Goal: Task Accomplishment & Management: Use online tool/utility

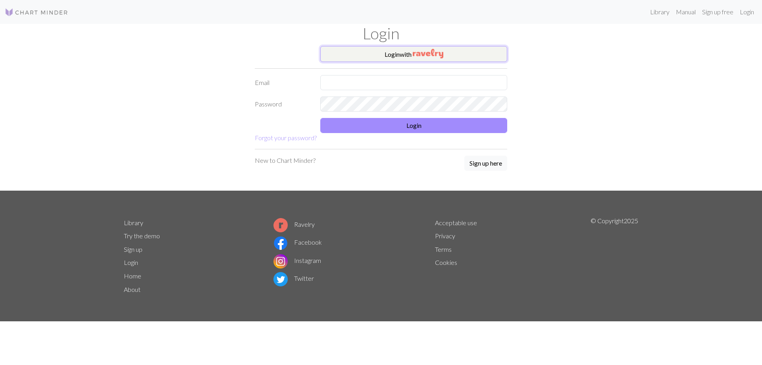
click at [377, 56] on button "Login with" at bounding box center [413, 54] width 187 height 16
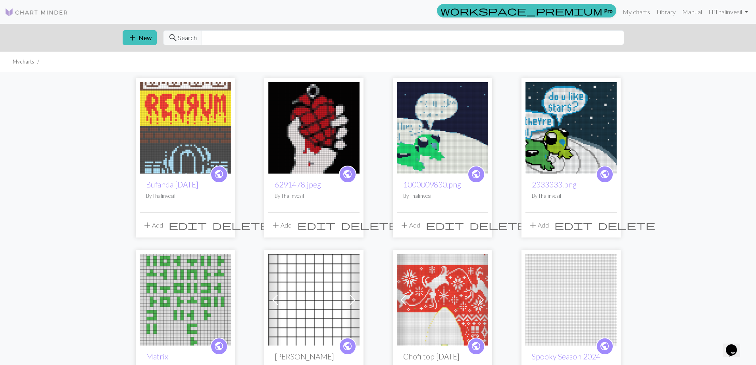
click at [190, 163] on img at bounding box center [185, 127] width 91 height 91
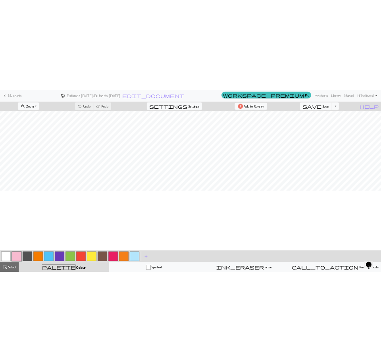
scroll to position [556, 0]
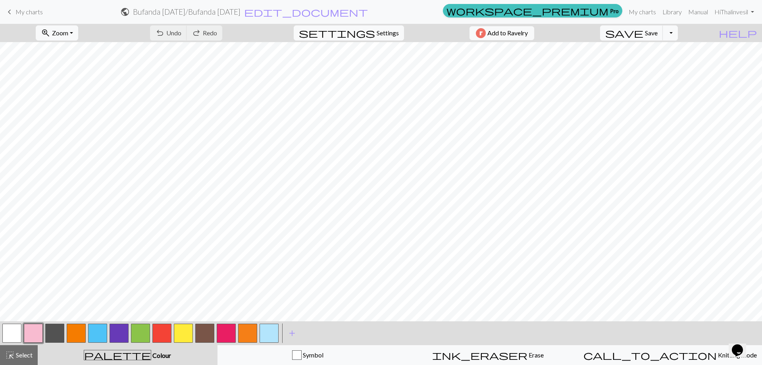
click at [60, 339] on button "button" at bounding box center [54, 332] width 19 height 19
click at [167, 331] on button "button" at bounding box center [161, 332] width 19 height 19
click at [60, 332] on button "button" at bounding box center [54, 332] width 19 height 19
click at [162, 330] on button "button" at bounding box center [161, 332] width 19 height 19
click at [60, 337] on button "button" at bounding box center [54, 332] width 19 height 19
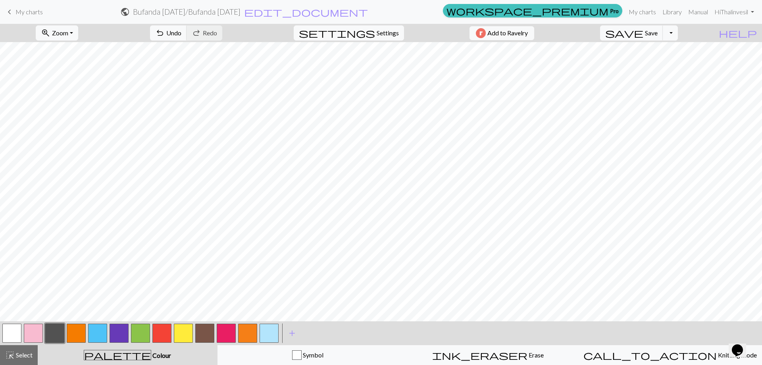
click at [164, 327] on button "button" at bounding box center [161, 332] width 19 height 19
click at [56, 334] on button "button" at bounding box center [54, 332] width 19 height 19
click at [163, 331] on button "button" at bounding box center [161, 332] width 19 height 19
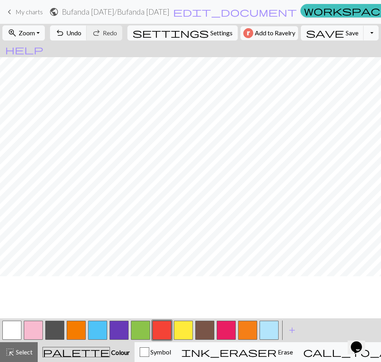
scroll to position [437, 0]
click at [17, 36] on span "zoom_in" at bounding box center [13, 32] width 10 height 11
click at [29, 63] on button "Fit width" at bounding box center [34, 63] width 63 height 13
click at [52, 331] on button "button" at bounding box center [54, 330] width 19 height 19
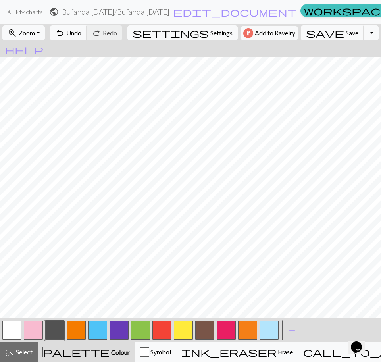
click at [158, 337] on button "button" at bounding box center [161, 330] width 19 height 19
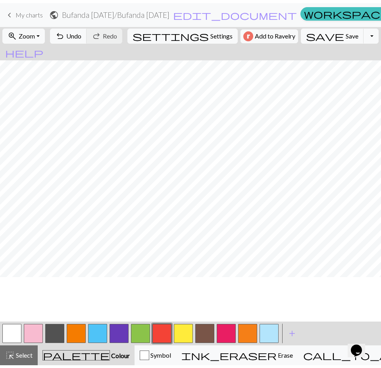
scroll to position [198, 0]
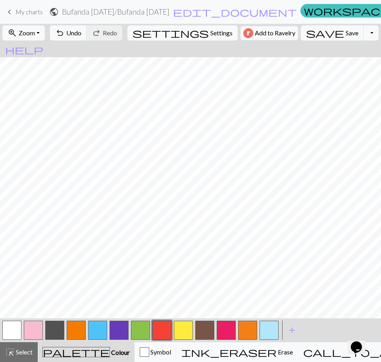
click at [54, 333] on button "button" at bounding box center [54, 330] width 19 height 19
click at [18, 350] on span "Select" at bounding box center [24, 352] width 18 height 8
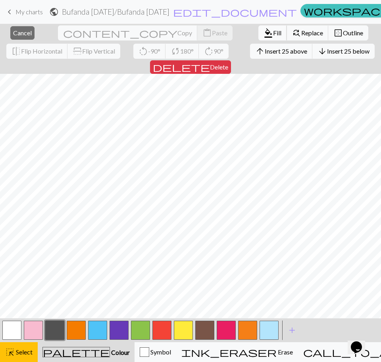
click at [273, 31] on span "Fill" at bounding box center [277, 33] width 8 height 8
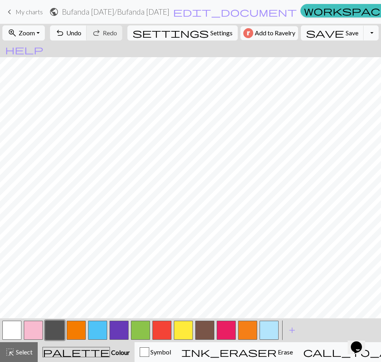
click at [97, 332] on button "button" at bounding box center [97, 330] width 19 height 19
click at [59, 334] on button "button" at bounding box center [54, 330] width 19 height 19
click at [99, 327] on button "button" at bounding box center [97, 330] width 19 height 19
click at [56, 337] on button "button" at bounding box center [54, 330] width 19 height 19
click at [93, 329] on button "button" at bounding box center [97, 330] width 19 height 19
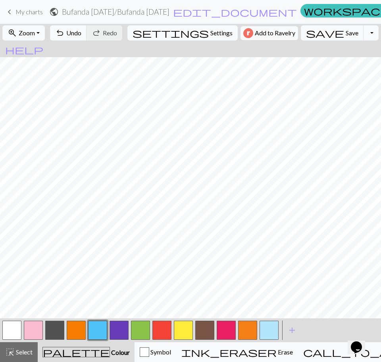
click at [57, 331] on button "button" at bounding box center [54, 330] width 19 height 19
click at [97, 330] on button "button" at bounding box center [97, 330] width 19 height 19
click at [57, 331] on button "button" at bounding box center [54, 330] width 19 height 19
click at [94, 331] on button "button" at bounding box center [97, 330] width 19 height 19
click at [58, 329] on button "button" at bounding box center [54, 330] width 19 height 19
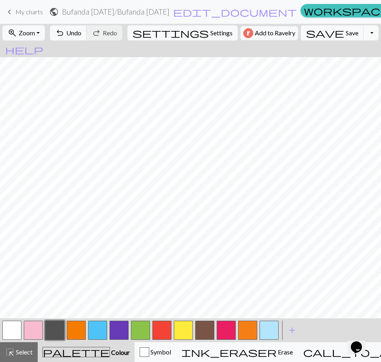
click at [97, 328] on button "button" at bounding box center [97, 330] width 19 height 19
click at [56, 331] on button "button" at bounding box center [54, 330] width 19 height 19
click at [97, 332] on button "button" at bounding box center [97, 330] width 19 height 19
click at [54, 329] on button "button" at bounding box center [54, 330] width 19 height 19
click at [92, 330] on button "button" at bounding box center [97, 330] width 19 height 19
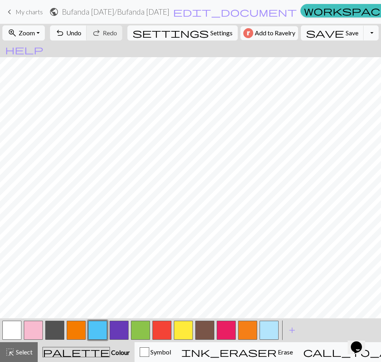
click at [58, 332] on button "button" at bounding box center [54, 330] width 19 height 19
click at [94, 329] on button "button" at bounding box center [97, 330] width 19 height 19
click at [56, 328] on button "button" at bounding box center [54, 330] width 19 height 19
click at [102, 332] on button "button" at bounding box center [97, 330] width 19 height 19
click at [57, 333] on button "button" at bounding box center [54, 330] width 19 height 19
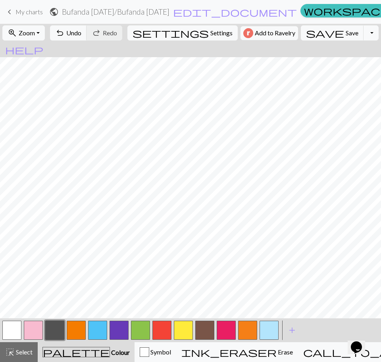
click at [99, 327] on button "button" at bounding box center [97, 330] width 19 height 19
click at [56, 329] on button "button" at bounding box center [54, 330] width 19 height 19
click at [59, 330] on button "button" at bounding box center [54, 330] width 19 height 19
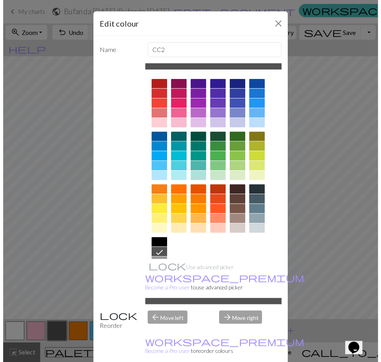
scroll to position [36, 0]
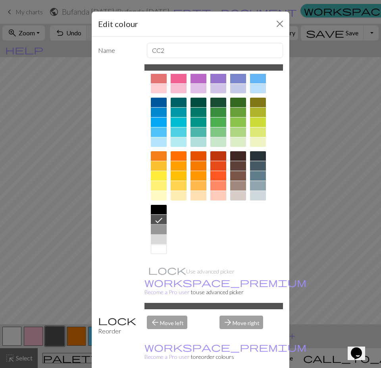
click at [158, 231] on div at bounding box center [159, 230] width 16 height 10
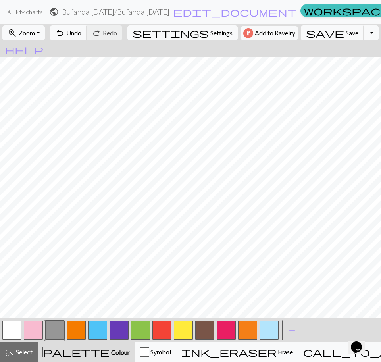
click at [99, 327] on button "button" at bounding box center [97, 330] width 19 height 19
click at [59, 332] on button "button" at bounding box center [54, 330] width 19 height 19
click at [100, 332] on button "button" at bounding box center [97, 330] width 19 height 19
click at [27, 355] on span "Select" at bounding box center [24, 352] width 18 height 8
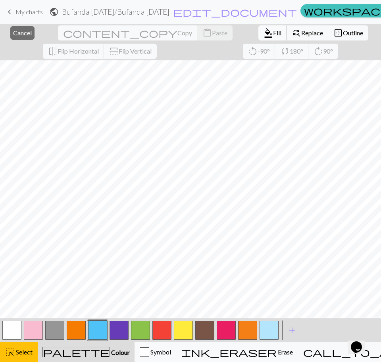
click at [264, 31] on span "format_color_fill" at bounding box center [269, 32] width 10 height 11
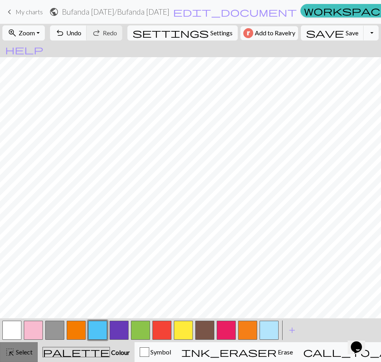
click at [28, 350] on span "Select" at bounding box center [24, 352] width 18 height 8
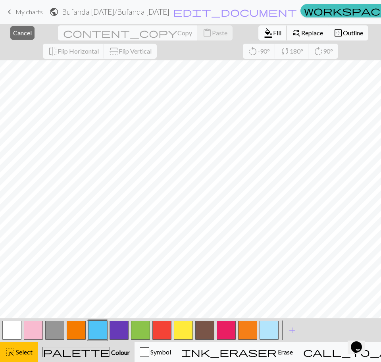
click at [273, 33] on span "Fill" at bounding box center [277, 33] width 8 height 8
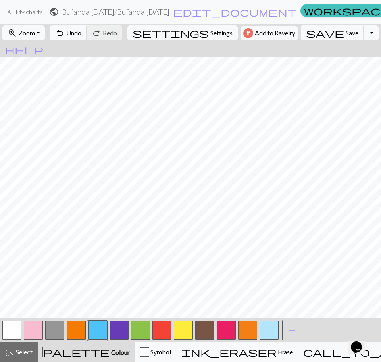
click at [53, 331] on button "button" at bounding box center [54, 330] width 19 height 19
click at [56, 324] on button "button" at bounding box center [54, 330] width 19 height 19
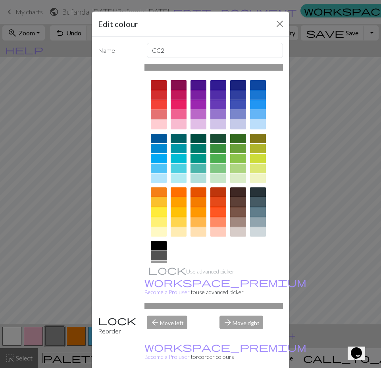
click at [152, 245] on div at bounding box center [159, 246] width 16 height 10
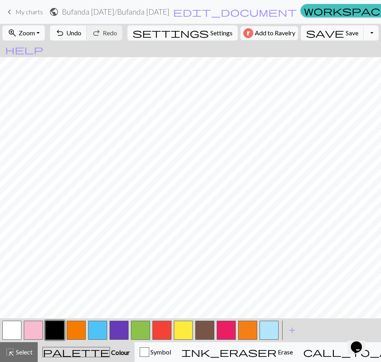
click at [57, 330] on button "button" at bounding box center [54, 330] width 19 height 19
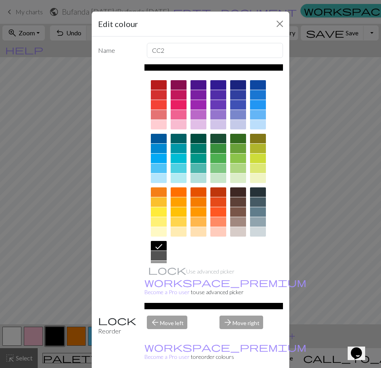
click at [156, 253] on div at bounding box center [159, 256] width 16 height 10
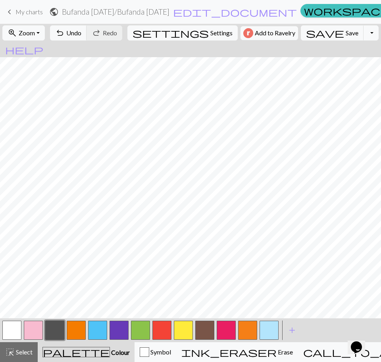
click at [98, 328] on button "button" at bounding box center [97, 330] width 19 height 19
click at [57, 331] on button "button" at bounding box center [54, 330] width 19 height 19
click at [60, 332] on button "button" at bounding box center [54, 330] width 19 height 19
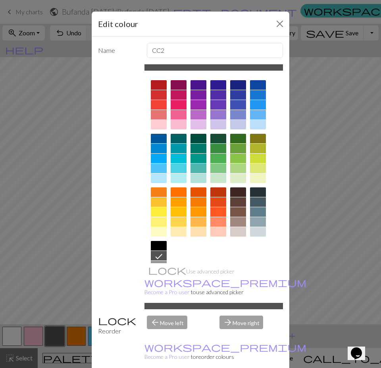
click at [160, 245] on div at bounding box center [159, 246] width 16 height 10
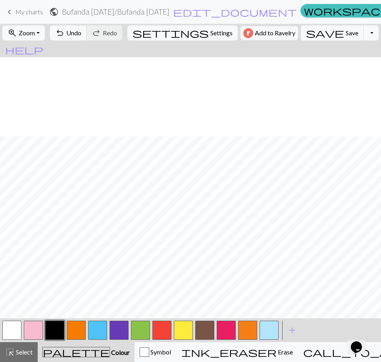
scroll to position [675, 0]
click at [270, 330] on button "button" at bounding box center [269, 330] width 19 height 19
click at [56, 331] on button "button" at bounding box center [54, 330] width 19 height 19
click at [272, 329] on button "button" at bounding box center [269, 330] width 19 height 19
click at [52, 330] on button "button" at bounding box center [54, 330] width 19 height 19
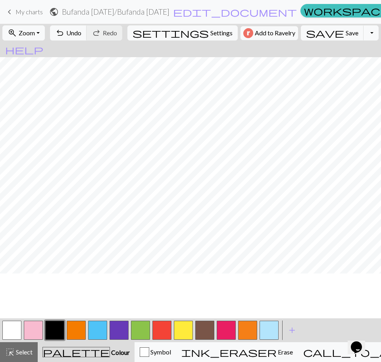
scroll to position [119, 0]
click at [164, 333] on button "button" at bounding box center [161, 330] width 19 height 19
click at [32, 354] on span "Select" at bounding box center [24, 352] width 18 height 8
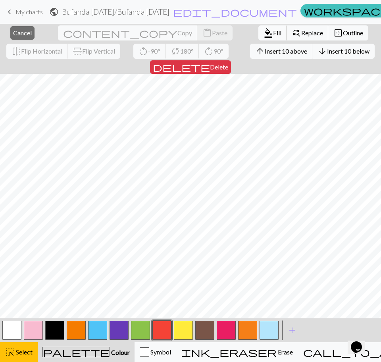
click at [273, 31] on span "Fill" at bounding box center [277, 33] width 8 height 8
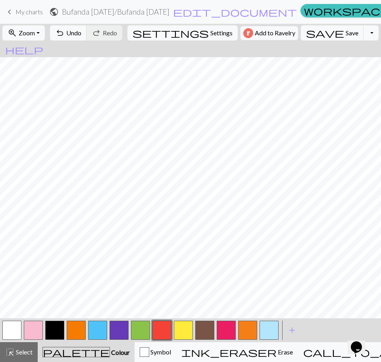
click at [60, 329] on button "button" at bounding box center [54, 330] width 19 height 19
click at [32, 38] on button "zoom_in Zoom Zoom" at bounding box center [23, 32] width 42 height 15
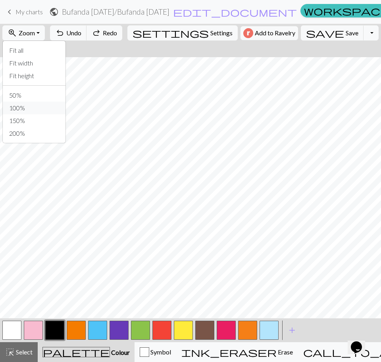
click at [35, 106] on button "100%" at bounding box center [34, 108] width 63 height 13
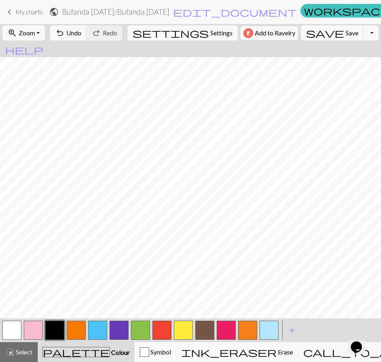
click at [163, 328] on button "button" at bounding box center [161, 330] width 19 height 19
click at [57, 333] on button "button" at bounding box center [54, 330] width 19 height 19
click at [158, 331] on button "button" at bounding box center [161, 330] width 19 height 19
click at [55, 327] on button "button" at bounding box center [54, 330] width 19 height 19
click at [159, 329] on button "button" at bounding box center [161, 330] width 19 height 19
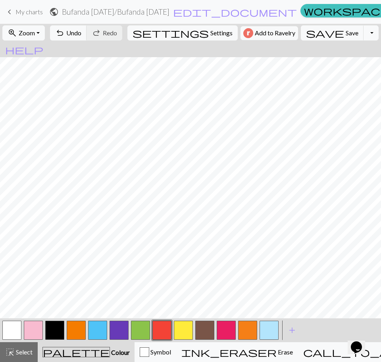
click at [57, 332] on button "button" at bounding box center [54, 330] width 19 height 19
click at [35, 33] on span "Zoom" at bounding box center [27, 33] width 16 height 8
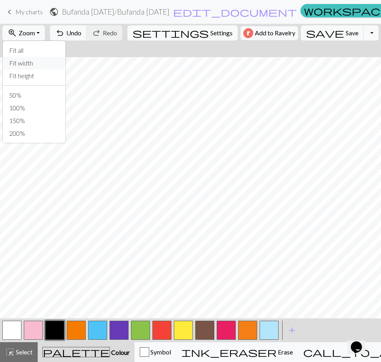
click at [42, 60] on button "Fit width" at bounding box center [34, 63] width 63 height 13
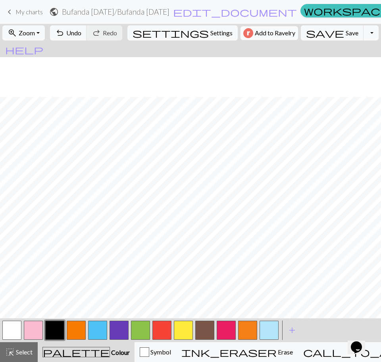
scroll to position [476, 0]
click at [17, 33] on span "zoom_in" at bounding box center [13, 32] width 10 height 11
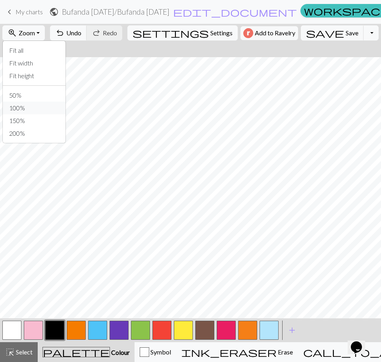
click at [37, 107] on button "100%" at bounding box center [34, 108] width 63 height 13
click at [159, 332] on button "button" at bounding box center [161, 330] width 19 height 19
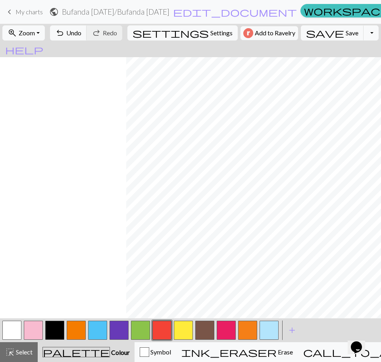
scroll to position [833, 237]
click at [35, 31] on span "Zoom" at bounding box center [27, 33] width 16 height 8
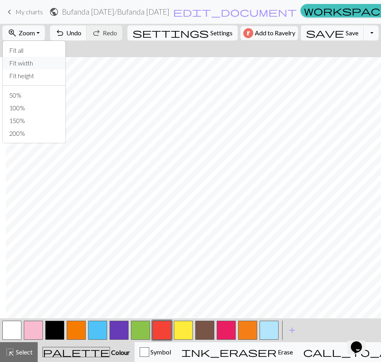
click at [40, 60] on button "Fit width" at bounding box center [34, 63] width 63 height 13
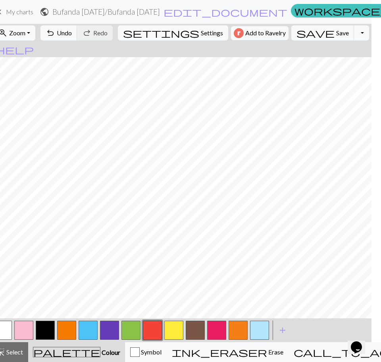
scroll to position [0, 0]
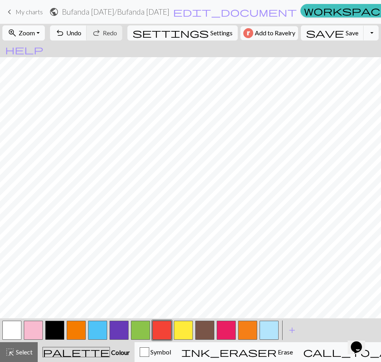
click at [34, 28] on button "zoom_in Zoom Zoom" at bounding box center [23, 32] width 42 height 15
click at [35, 65] on button "Fit width" at bounding box center [34, 63] width 63 height 13
click at [35, 31] on span "Zoom" at bounding box center [27, 33] width 16 height 8
click at [37, 78] on button "Fit height" at bounding box center [34, 75] width 63 height 13
click at [33, 33] on span "Zoom" at bounding box center [27, 33] width 16 height 8
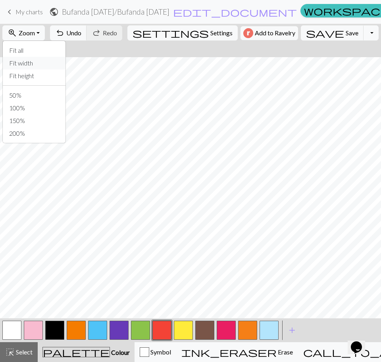
click at [36, 62] on button "Fit width" at bounding box center [34, 63] width 63 height 13
click at [37, 29] on button "zoom_in Zoom Zoom" at bounding box center [23, 32] width 42 height 15
click at [46, 111] on button "100%" at bounding box center [34, 108] width 63 height 13
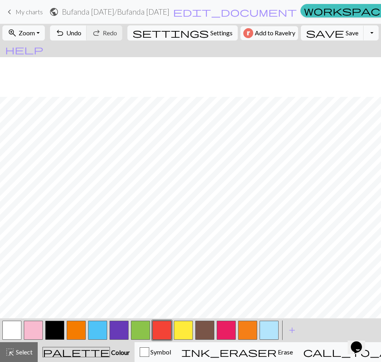
scroll to position [284, 189]
click at [59, 334] on button "button" at bounding box center [54, 330] width 19 height 19
click at [160, 331] on button "button" at bounding box center [161, 330] width 19 height 19
click at [55, 333] on button "button" at bounding box center [54, 330] width 19 height 19
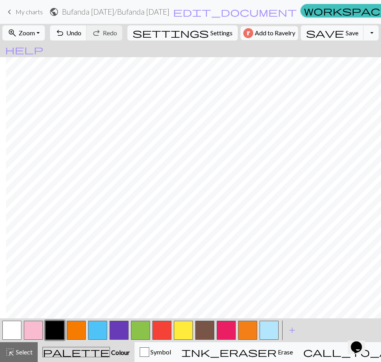
click at [163, 328] on button "button" at bounding box center [161, 330] width 19 height 19
click at [60, 332] on button "button" at bounding box center [54, 330] width 19 height 19
click at [26, 31] on button "zoom_in Zoom Zoom" at bounding box center [23, 32] width 42 height 15
click at [48, 64] on button "Fit width" at bounding box center [34, 63] width 63 height 13
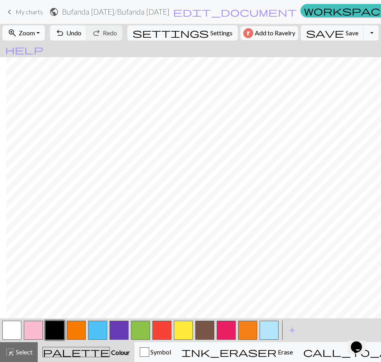
click at [35, 32] on span "Zoom" at bounding box center [27, 33] width 16 height 8
click at [48, 105] on button "100%" at bounding box center [34, 108] width 63 height 13
click at [164, 330] on button "button" at bounding box center [161, 330] width 19 height 19
click at [35, 34] on span "Zoom" at bounding box center [27, 33] width 16 height 8
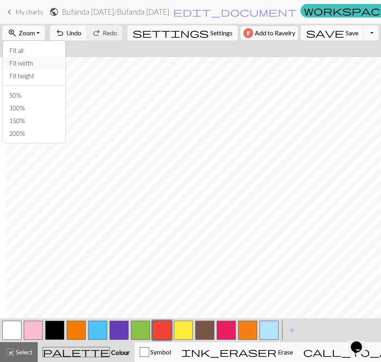
click at [50, 64] on button "Fit width" at bounding box center [34, 63] width 63 height 13
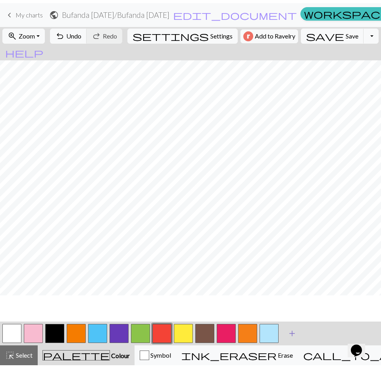
scroll to position [0, 0]
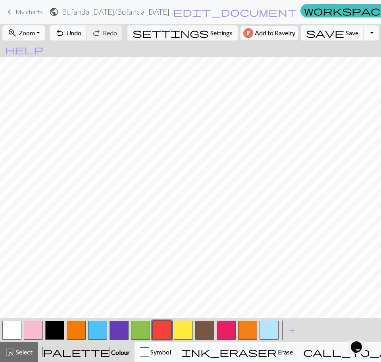
click at [269, 331] on button "button" at bounding box center [269, 330] width 19 height 19
click at [25, 356] on div "highlight_alt Select Select" at bounding box center [18, 352] width 27 height 10
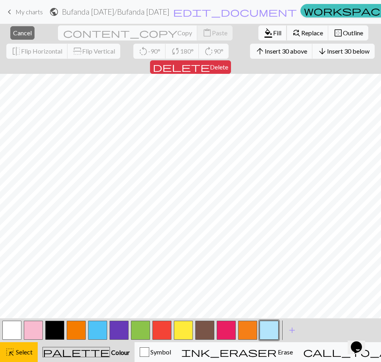
click at [273, 33] on span "Fill" at bounding box center [277, 33] width 8 height 8
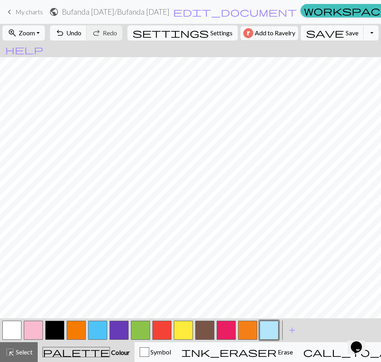
click at [102, 333] on button "button" at bounding box center [97, 330] width 19 height 19
click at [26, 352] on span "Select" at bounding box center [24, 352] width 18 height 8
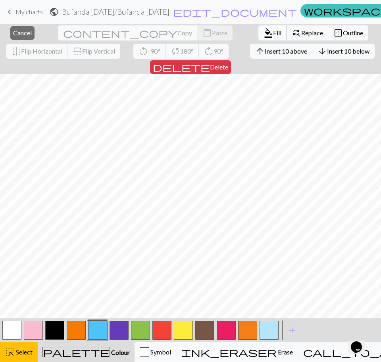
click at [264, 33] on span "format_color_fill" at bounding box center [269, 32] width 10 height 11
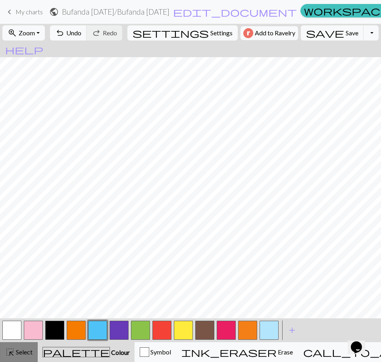
click at [30, 354] on span "Select" at bounding box center [24, 352] width 18 height 8
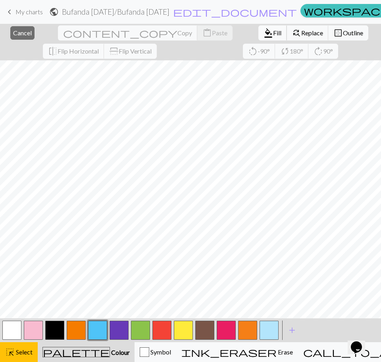
click at [264, 35] on span "format_color_fill" at bounding box center [269, 32] width 10 height 11
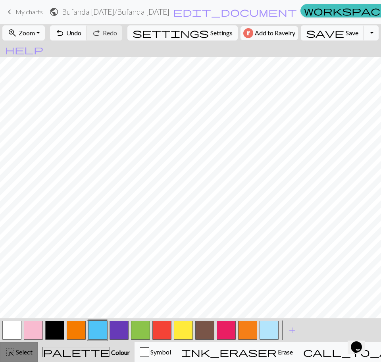
click at [21, 348] on div "highlight_alt Select Select" at bounding box center [18, 352] width 27 height 10
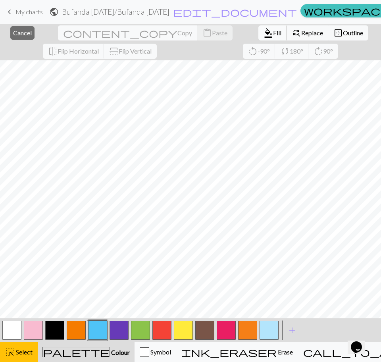
click at [264, 32] on span "format_color_fill" at bounding box center [269, 32] width 10 height 11
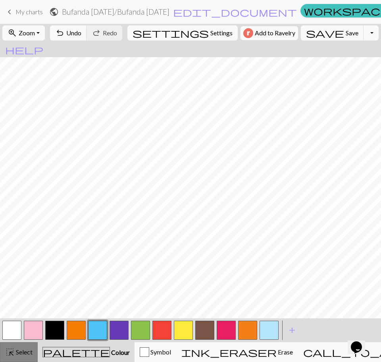
click at [23, 354] on span "Select" at bounding box center [24, 352] width 18 height 8
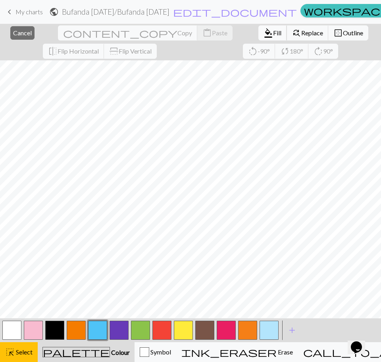
click at [273, 33] on span "Fill" at bounding box center [277, 33] width 8 height 8
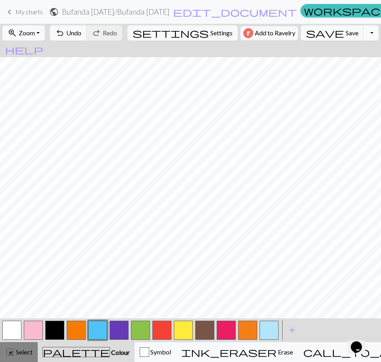
click at [30, 352] on span "Select" at bounding box center [24, 352] width 18 height 8
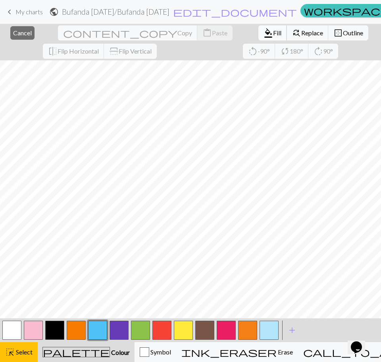
click at [273, 36] on span "Fill" at bounding box center [277, 33] width 8 height 8
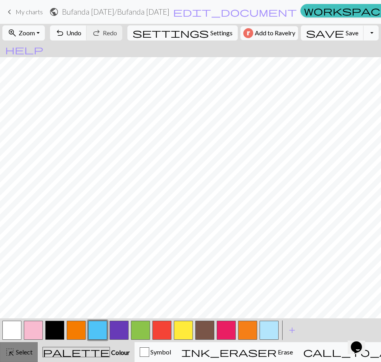
click at [31, 352] on span "Select" at bounding box center [24, 352] width 18 height 8
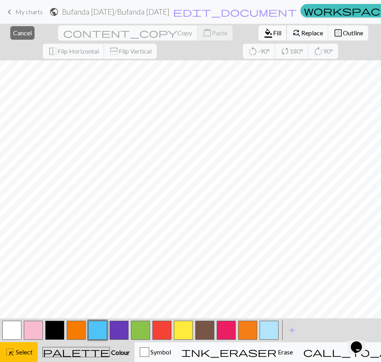
click at [273, 32] on span "Fill" at bounding box center [277, 33] width 8 height 8
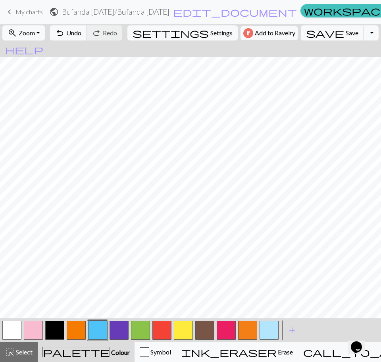
click at [54, 327] on button "button" at bounding box center [54, 330] width 19 height 19
click at [97, 332] on button "button" at bounding box center [97, 330] width 19 height 19
click at [61, 332] on button "button" at bounding box center [54, 330] width 19 height 19
click at [96, 328] on button "button" at bounding box center [97, 330] width 19 height 19
click at [54, 330] on button "button" at bounding box center [54, 330] width 19 height 19
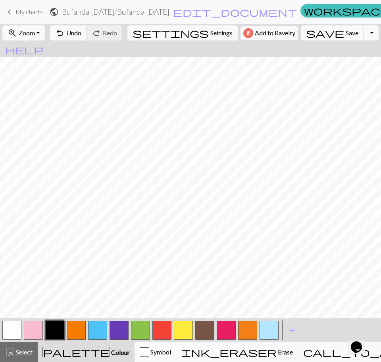
click at [97, 331] on button "button" at bounding box center [97, 330] width 19 height 19
click at [267, 330] on button "button" at bounding box center [269, 330] width 19 height 19
click at [56, 331] on button "button" at bounding box center [54, 330] width 19 height 19
click at [99, 332] on button "button" at bounding box center [97, 330] width 19 height 19
click at [54, 333] on button "button" at bounding box center [54, 330] width 19 height 19
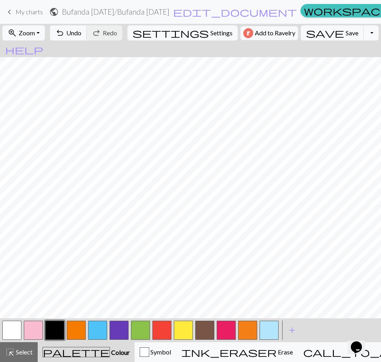
click at [268, 328] on button "button" at bounding box center [269, 330] width 19 height 19
click at [24, 353] on span "Select" at bounding box center [24, 352] width 18 height 8
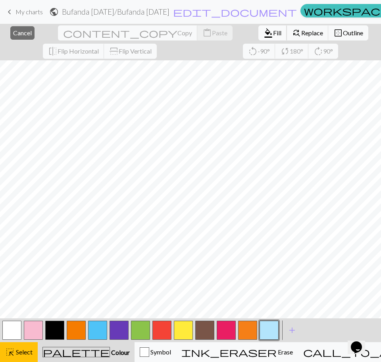
click at [273, 33] on span "Fill" at bounding box center [277, 33] width 8 height 8
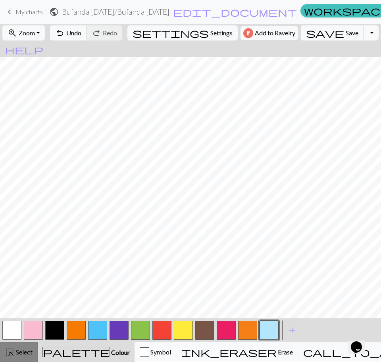
click at [30, 352] on span "Select" at bounding box center [24, 352] width 18 height 8
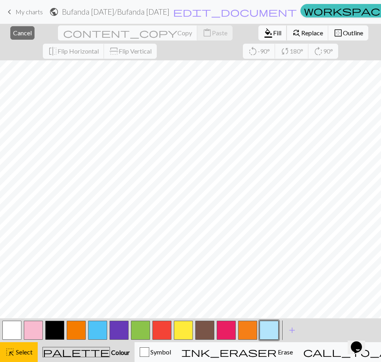
click at [264, 33] on span "format_color_fill" at bounding box center [269, 32] width 10 height 11
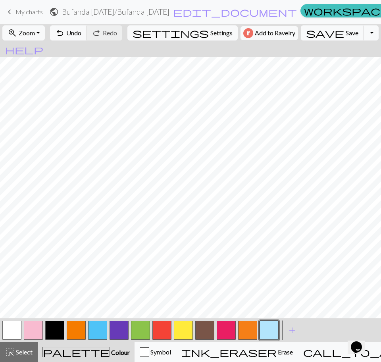
click at [92, 330] on button "button" at bounding box center [97, 330] width 19 height 19
click at [16, 330] on button "button" at bounding box center [11, 330] width 19 height 19
click at [57, 333] on button "button" at bounding box center [54, 330] width 19 height 19
click at [266, 327] on button "button" at bounding box center [269, 330] width 19 height 19
click at [59, 332] on button "button" at bounding box center [54, 330] width 19 height 19
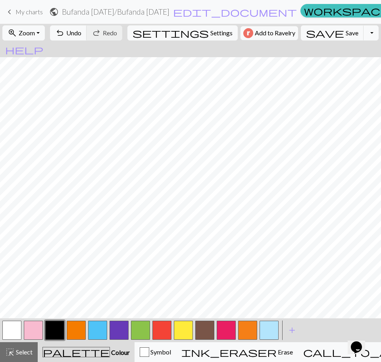
click at [14, 332] on button "button" at bounding box center [11, 330] width 19 height 19
click at [290, 332] on span "add" at bounding box center [292, 330] width 10 height 11
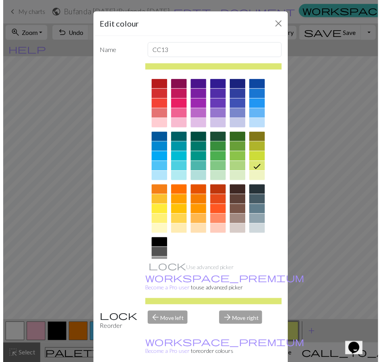
scroll to position [36, 0]
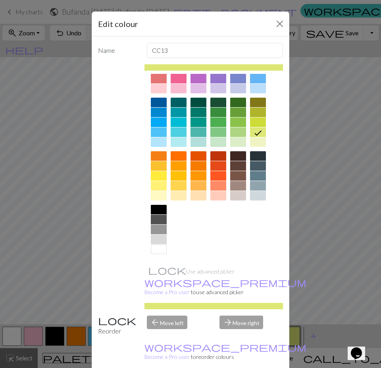
click at [157, 238] on div at bounding box center [159, 240] width 16 height 10
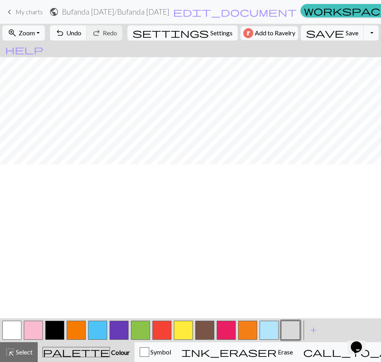
scroll to position [0, 0]
click at [29, 356] on div "highlight_alt Select Select" at bounding box center [18, 352] width 27 height 10
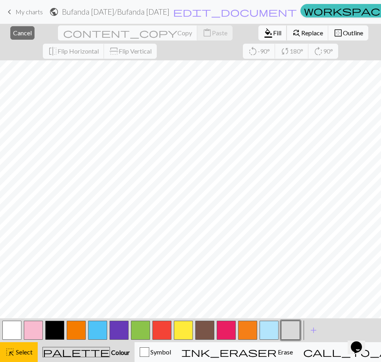
click at [264, 33] on span "format_color_fill" at bounding box center [269, 32] width 10 height 11
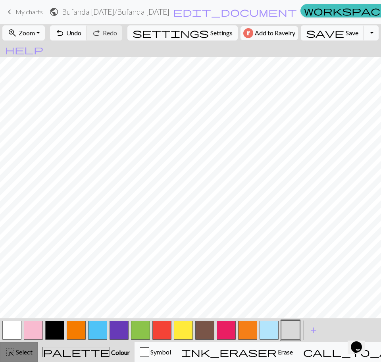
click at [31, 352] on span "Select" at bounding box center [24, 352] width 18 height 8
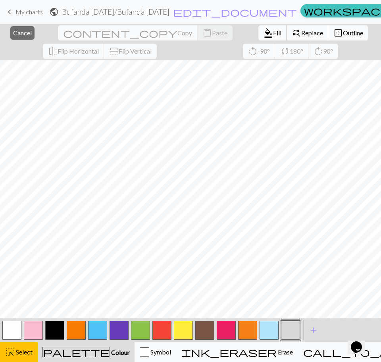
click at [273, 31] on span "Fill" at bounding box center [277, 33] width 8 height 8
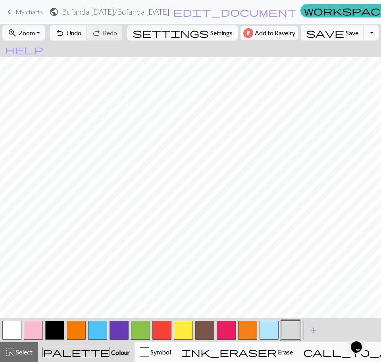
click at [50, 333] on button "button" at bounding box center [54, 330] width 19 height 19
click at [17, 333] on button "button" at bounding box center [11, 330] width 19 height 19
click at [55, 330] on button "button" at bounding box center [54, 330] width 19 height 19
click at [12, 330] on button "button" at bounding box center [11, 330] width 19 height 19
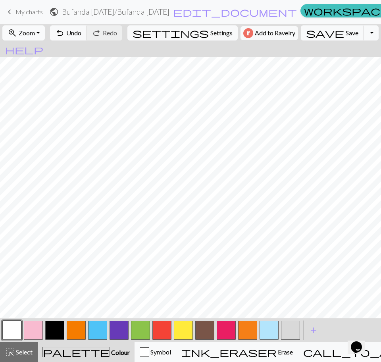
click at [33, 38] on button "zoom_in Zoom Zoom" at bounding box center [23, 32] width 42 height 15
click at [43, 108] on button "100%" at bounding box center [34, 108] width 63 height 13
click at [57, 337] on button "button" at bounding box center [54, 330] width 19 height 19
click at [269, 329] on button "button" at bounding box center [269, 330] width 19 height 19
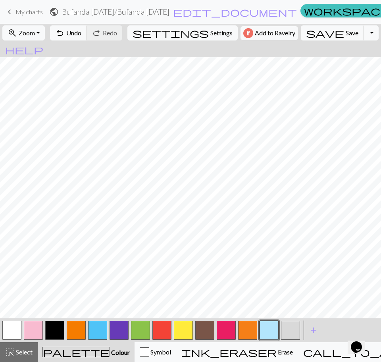
click at [56, 331] on button "button" at bounding box center [54, 330] width 19 height 19
click at [33, 30] on span "Zoom" at bounding box center [27, 33] width 16 height 8
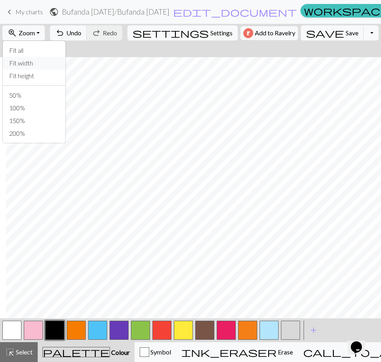
click at [41, 62] on button "Fit width" at bounding box center [34, 63] width 63 height 13
click at [12, 332] on button "button" at bounding box center [11, 330] width 19 height 19
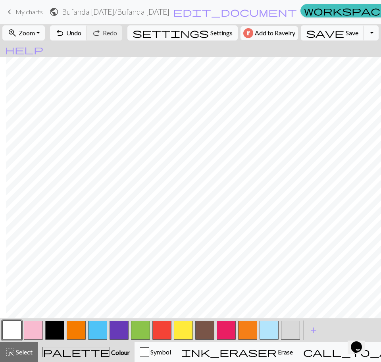
click at [267, 330] on button "button" at bounding box center [269, 330] width 19 height 19
click at [21, 351] on span "Select" at bounding box center [24, 352] width 18 height 8
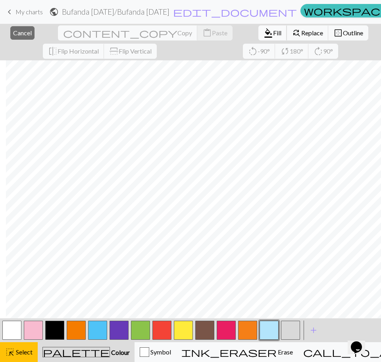
click at [273, 32] on span "Fill" at bounding box center [277, 33] width 8 height 8
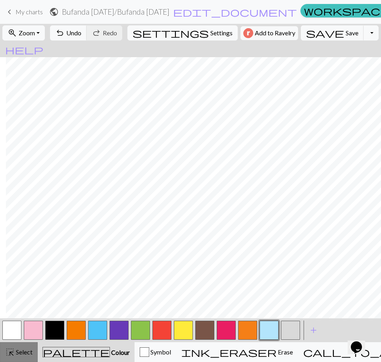
click at [33, 350] on button "highlight_alt Select Select" at bounding box center [19, 352] width 38 height 20
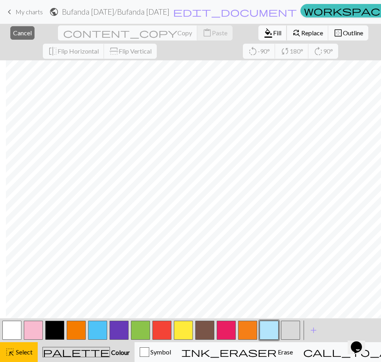
click at [273, 35] on span "Fill" at bounding box center [277, 33] width 8 height 8
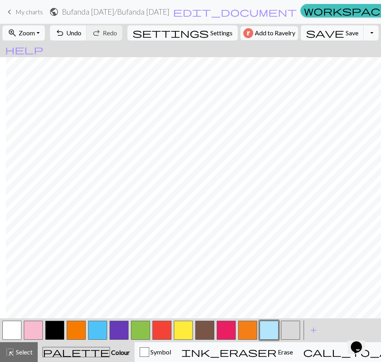
click at [283, 330] on button "button" at bounding box center [290, 330] width 19 height 19
click at [55, 329] on button "button" at bounding box center [54, 330] width 19 height 19
click at [25, 354] on span "Select" at bounding box center [24, 352] width 18 height 8
click at [11, 333] on button "button" at bounding box center [11, 330] width 19 height 19
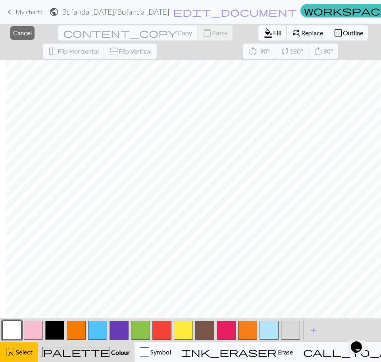
click at [273, 32] on span "Fill" at bounding box center [277, 33] width 8 height 8
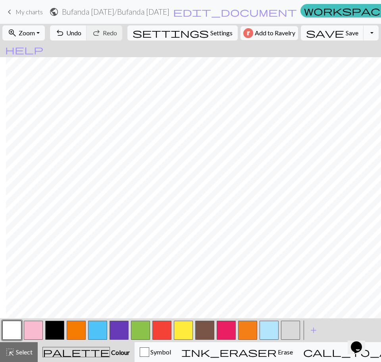
click at [52, 325] on button "button" at bounding box center [54, 330] width 19 height 19
click at [287, 332] on button "button" at bounding box center [290, 330] width 19 height 19
click at [346, 33] on span "Save" at bounding box center [352, 33] width 13 height 8
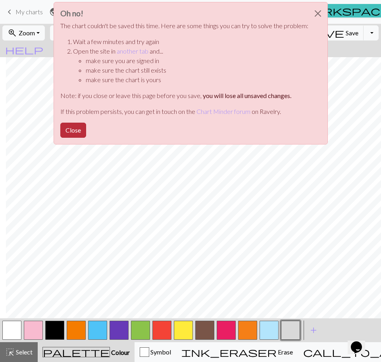
click at [79, 129] on button "Close" at bounding box center [73, 130] width 26 height 15
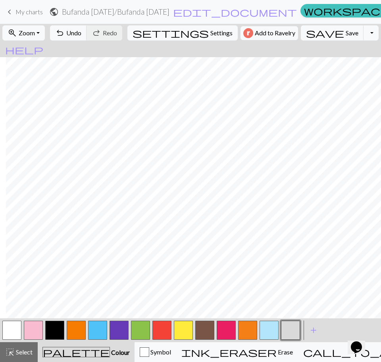
click at [267, 332] on button "button" at bounding box center [269, 330] width 19 height 19
click at [314, 29] on span "save" at bounding box center [325, 32] width 38 height 11
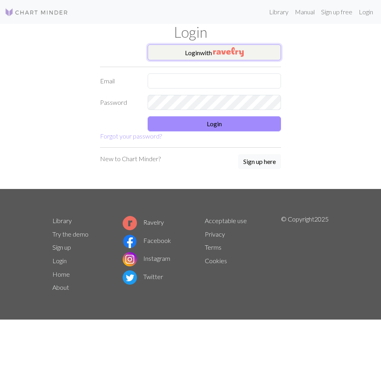
click at [218, 48] on img "button" at bounding box center [228, 52] width 31 height 10
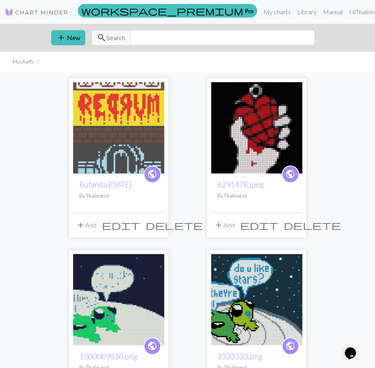
click at [136, 152] on img at bounding box center [118, 127] width 91 height 91
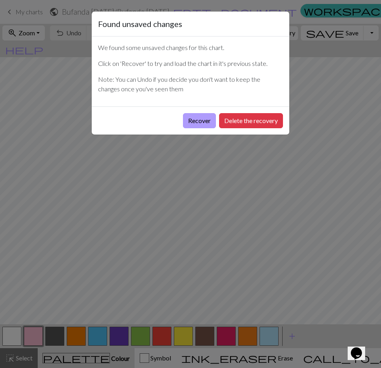
click at [198, 119] on button "Recover" at bounding box center [199, 120] width 33 height 15
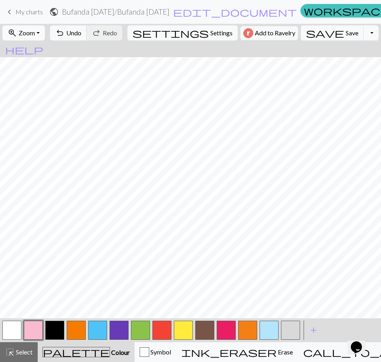
click at [35, 35] on span "Zoom" at bounding box center [27, 33] width 16 height 8
click at [37, 58] on button "Fit width" at bounding box center [34, 63] width 63 height 13
click at [265, 329] on button "button" at bounding box center [269, 330] width 19 height 19
click at [11, 330] on button "button" at bounding box center [11, 330] width 19 height 19
click at [292, 335] on button "button" at bounding box center [290, 330] width 19 height 19
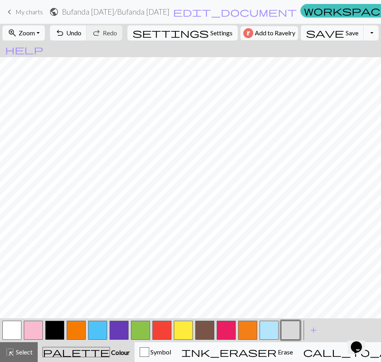
click at [10, 331] on button "button" at bounding box center [11, 330] width 19 height 19
click at [229, 335] on button "button" at bounding box center [226, 330] width 19 height 19
click at [315, 34] on span "save" at bounding box center [325, 32] width 38 height 11
click at [179, 37] on span "settings" at bounding box center [171, 32] width 76 height 11
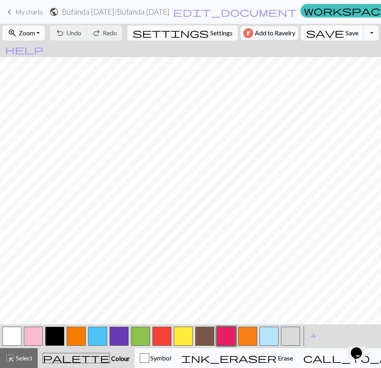
select select "aran"
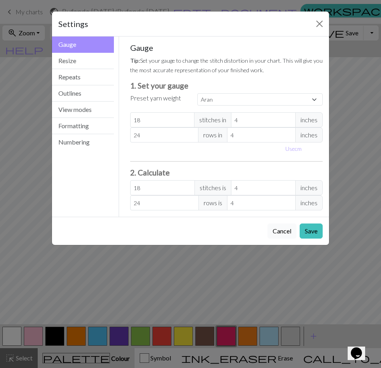
click at [279, 229] on button "Cancel" at bounding box center [281, 230] width 29 height 15
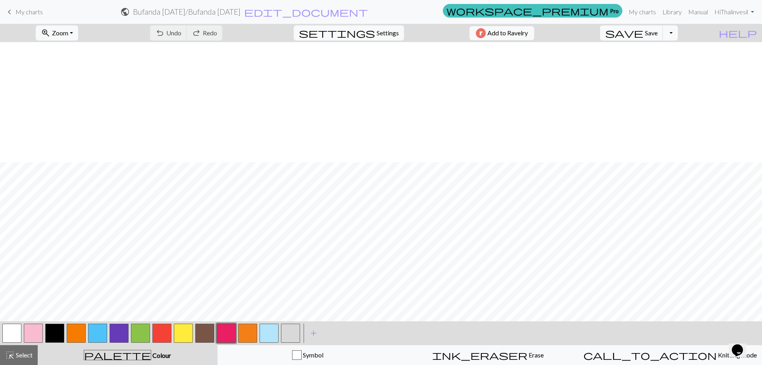
scroll to position [612, 0]
click at [381, 35] on button "Toggle Dropdown" at bounding box center [670, 32] width 15 height 15
click at [334, 18] on form "public Bufanda Halloween 2025 / Bufanda Halloween 2025 edit_document Edit setti…" at bounding box center [244, 11] width 390 height 15
click at [240, 10] on h2 "Bufanda Halloween 2025 / Bufanda Halloween 2025" at bounding box center [187, 11] width 108 height 9
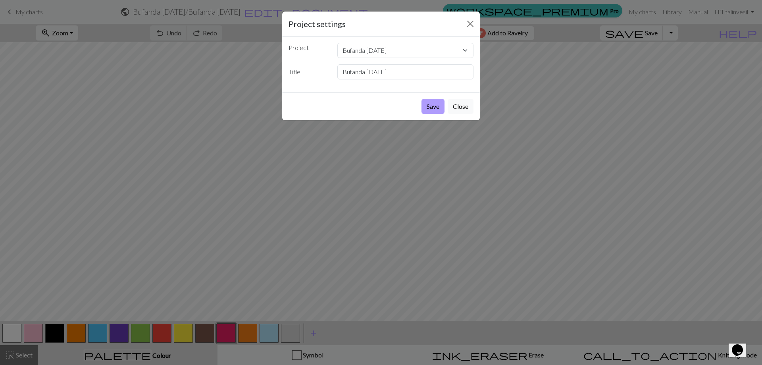
click at [381, 112] on button "Save" at bounding box center [432, 106] width 23 height 15
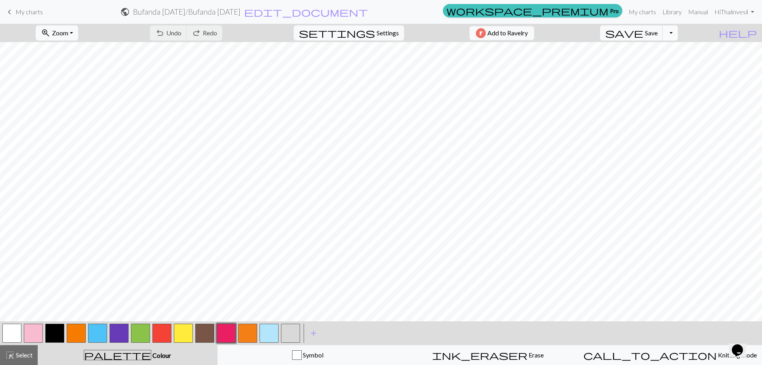
click at [381, 36] on button "Toggle Dropdown" at bounding box center [670, 32] width 15 height 15
click at [381, 49] on button "file_copy Save a copy" at bounding box center [611, 50] width 131 height 13
click at [254, 12] on h2 "Bufanda Halloween 2025 / Copy of Bufanda Halloween 2025" at bounding box center [186, 11] width 135 height 9
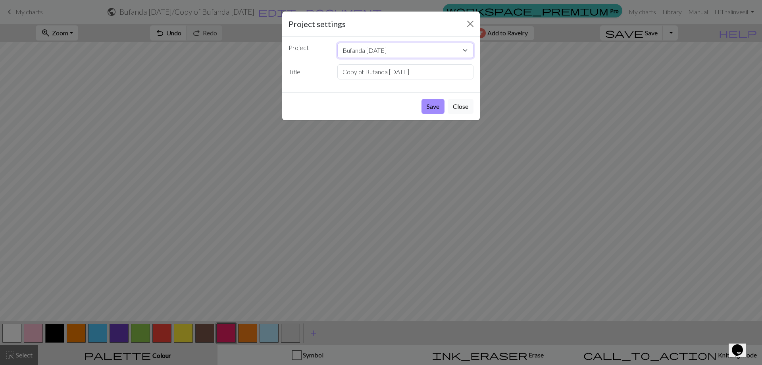
click at [381, 55] on select "Bufanda Halloween 2025 6291478.jpeg 1000009830.png 2333333.png Matrix Clancy Ch…" at bounding box center [405, 50] width 137 height 15
click at [381, 54] on select "Bufanda Halloween 2025 6291478.jpeg 1000009830.png 2333333.png Matrix Clancy Ch…" at bounding box center [405, 50] width 137 height 15
click at [381, 73] on input "Copy of Bufanda Halloween 2025" at bounding box center [405, 71] width 137 height 15
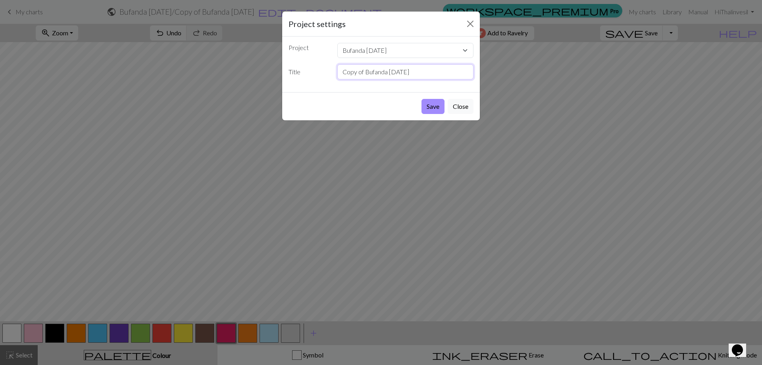
drag, startPoint x: 342, startPoint y: 72, endPoint x: 363, endPoint y: 73, distance: 20.7
click at [363, 73] on input "Copy of Bufanda Halloween 2025" at bounding box center [405, 71] width 137 height 15
type input "Bufanda Halloween 2025 Parte II"
click at [381, 105] on button "Save" at bounding box center [432, 106] width 23 height 15
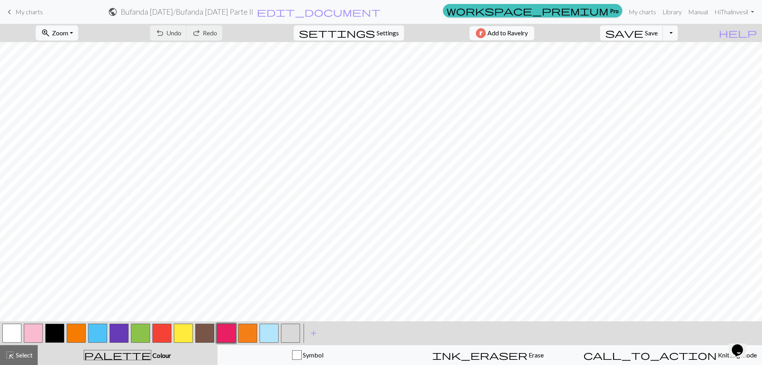
click at [253, 12] on h2 "Bufanda Halloween 2025 / Bufanda Halloween 2025 Parte II" at bounding box center [187, 11] width 133 height 9
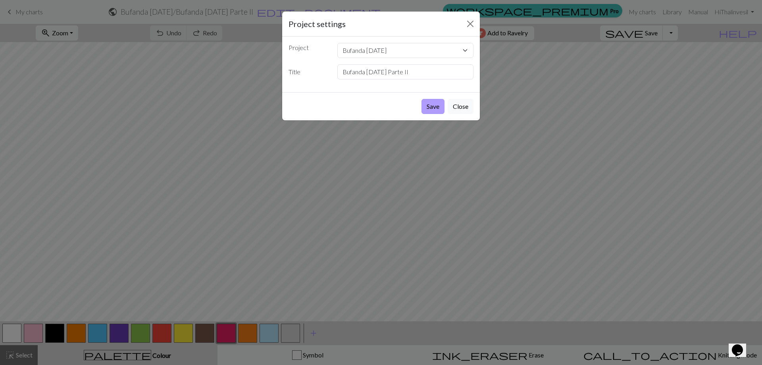
click at [381, 106] on button "Save" at bounding box center [432, 106] width 23 height 15
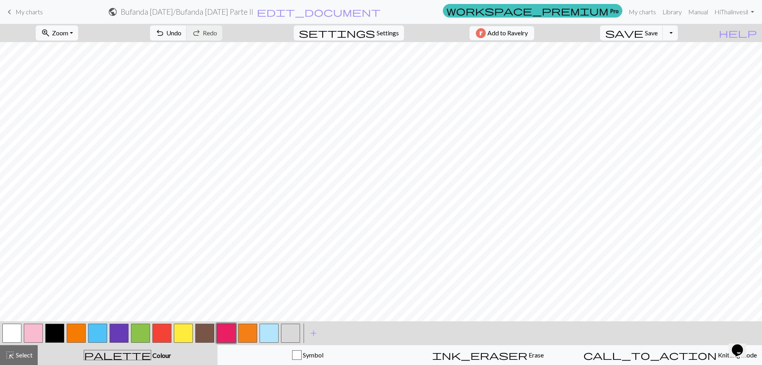
click at [37, 13] on span "My charts" at bounding box center [28, 12] width 27 height 8
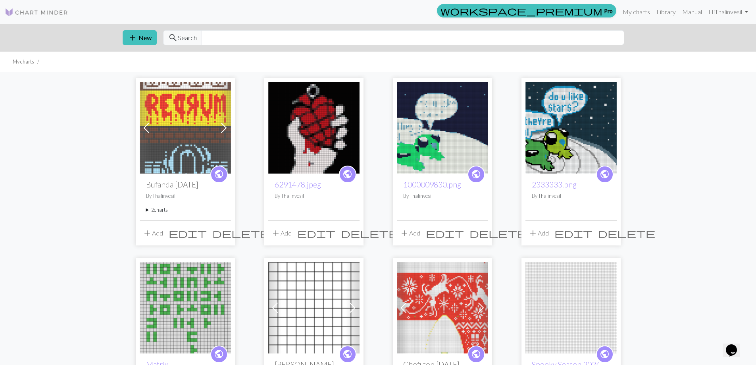
click at [222, 126] on span at bounding box center [223, 127] width 13 height 13
click at [148, 123] on span at bounding box center [146, 127] width 13 height 13
click at [180, 174] on div "public Bufanda Halloween 2025 By Thalinvesil 2 charts Bufanda Halloween 2025 de…" at bounding box center [185, 196] width 91 height 46
click at [179, 185] on h2 "Bufanda [DATE]" at bounding box center [185, 184] width 79 height 9
click at [146, 213] on summary "2 charts" at bounding box center [185, 210] width 79 height 8
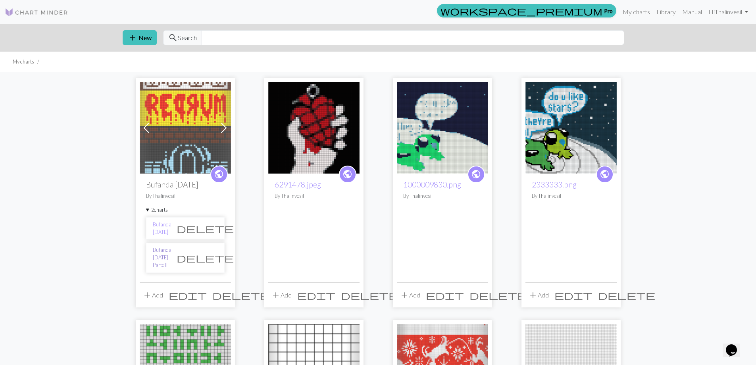
click at [171, 261] on link "Bufanda Halloween 2025 Parte II" at bounding box center [162, 257] width 19 height 23
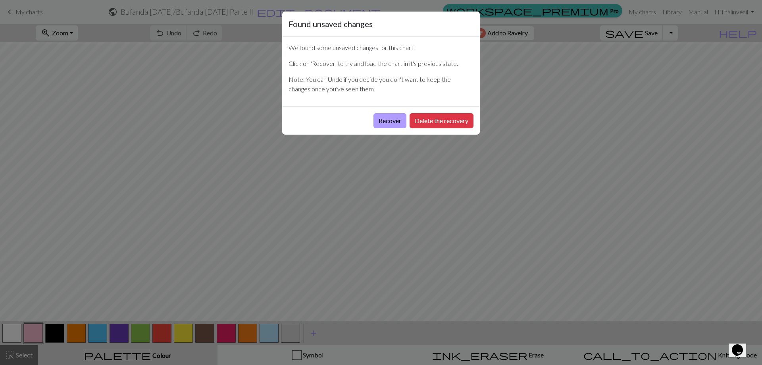
click at [381, 121] on button "Recover" at bounding box center [389, 120] width 33 height 15
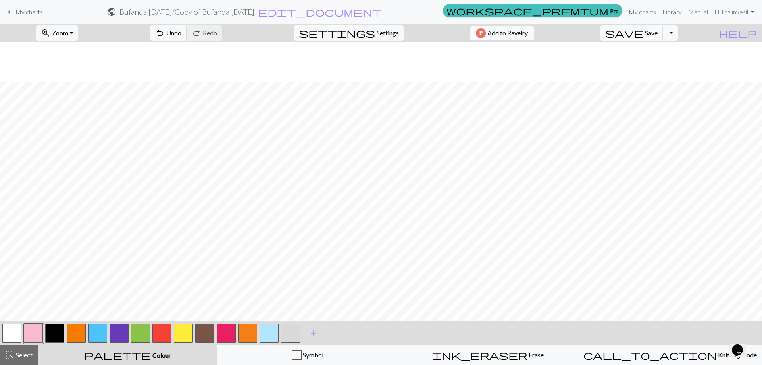
scroll to position [2144, 0]
